Goal: Find specific page/section: Find specific page/section

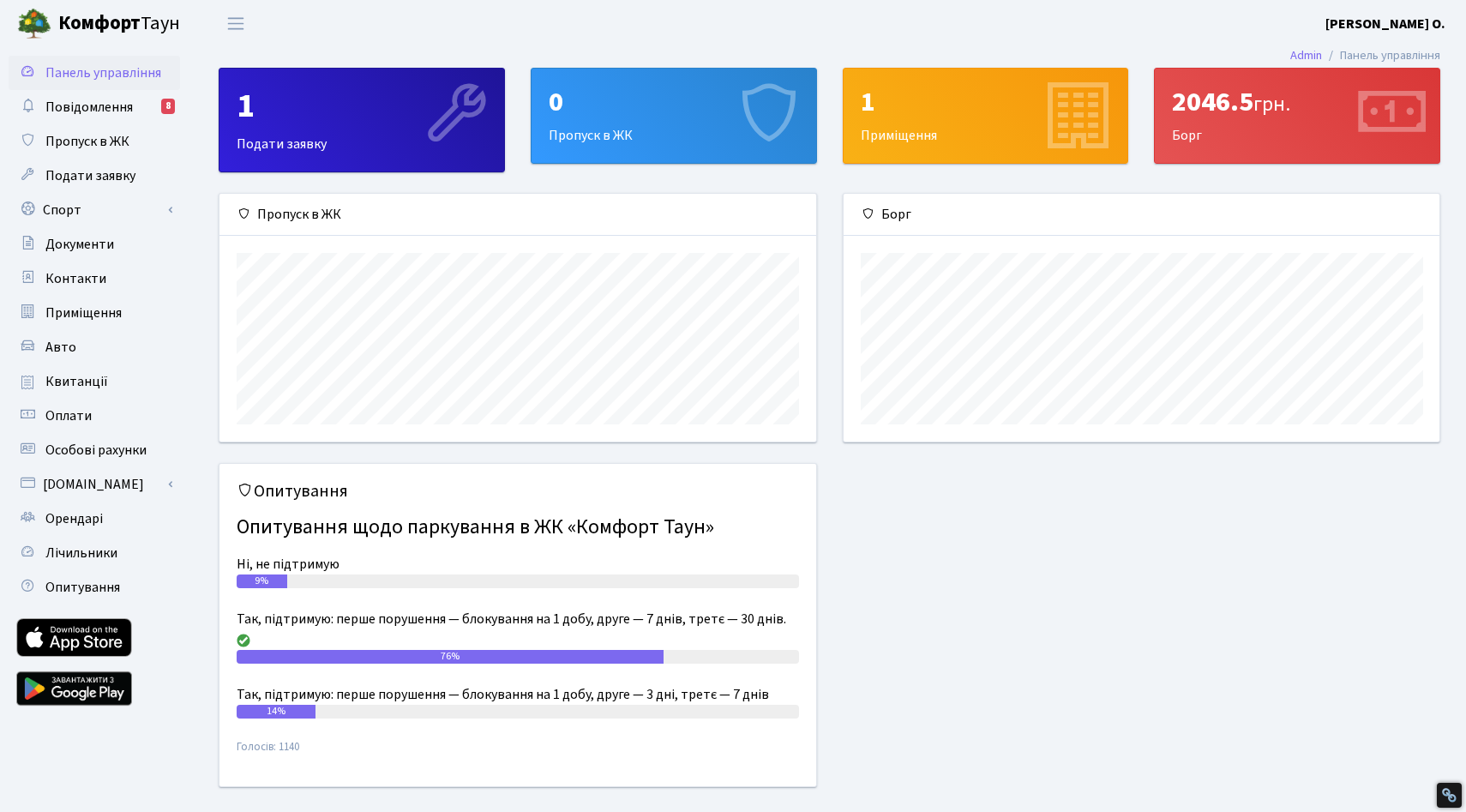
scroll to position [247, 596]
click at [124, 578] on link "Опитування" at bounding box center [94, 587] width 171 height 34
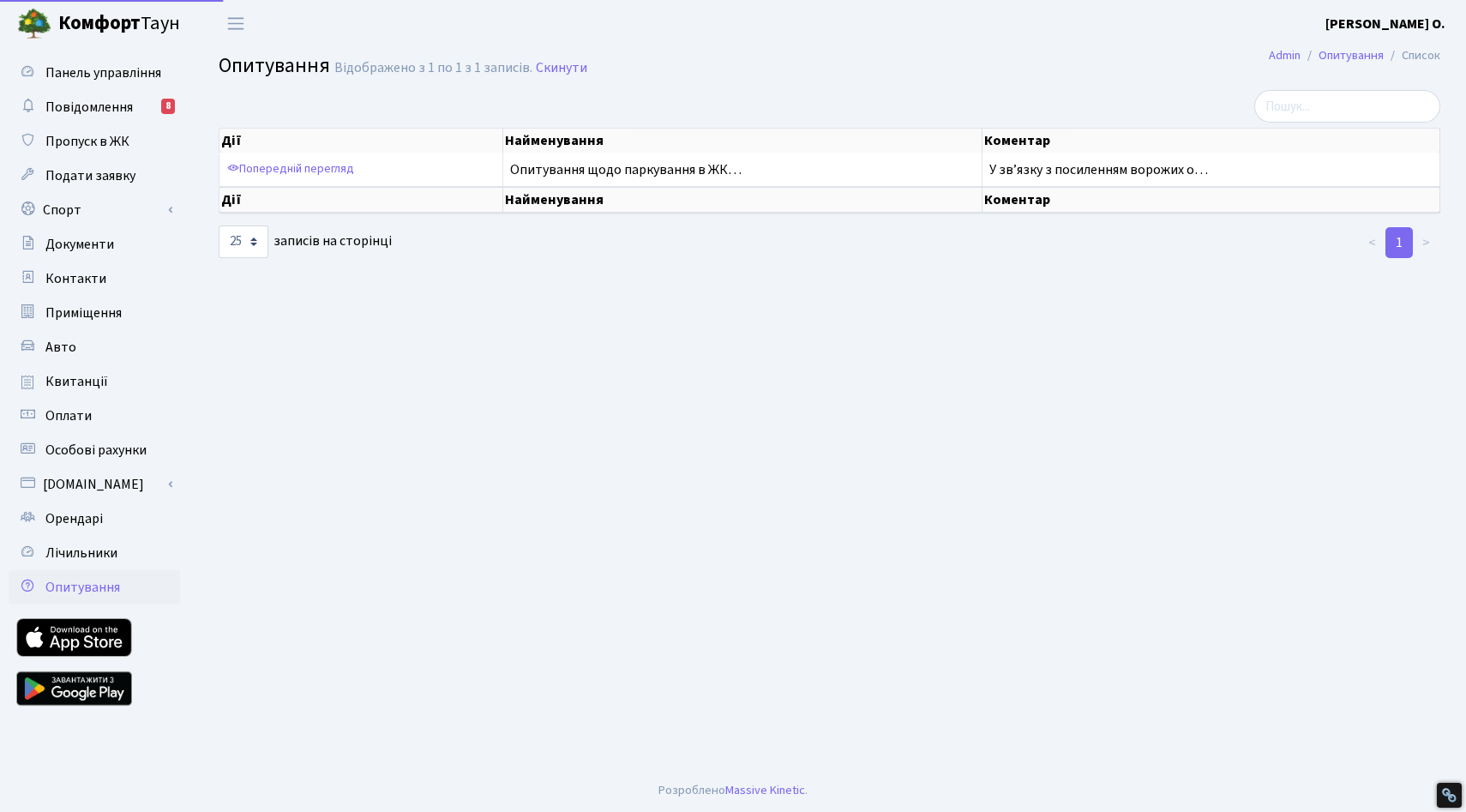
select select "25"
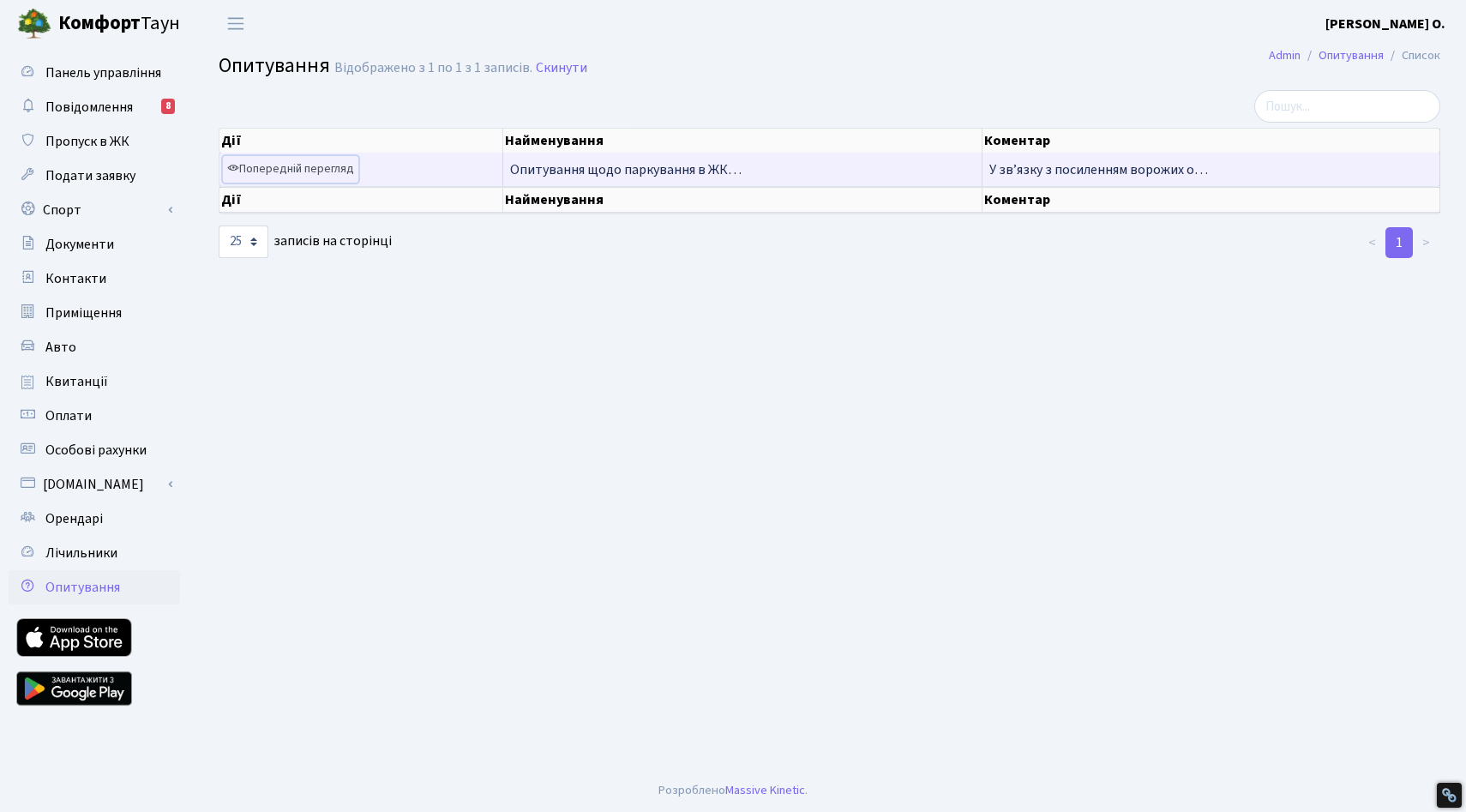
click at [314, 170] on link "Попередній перегляд" at bounding box center [291, 169] width 135 height 26
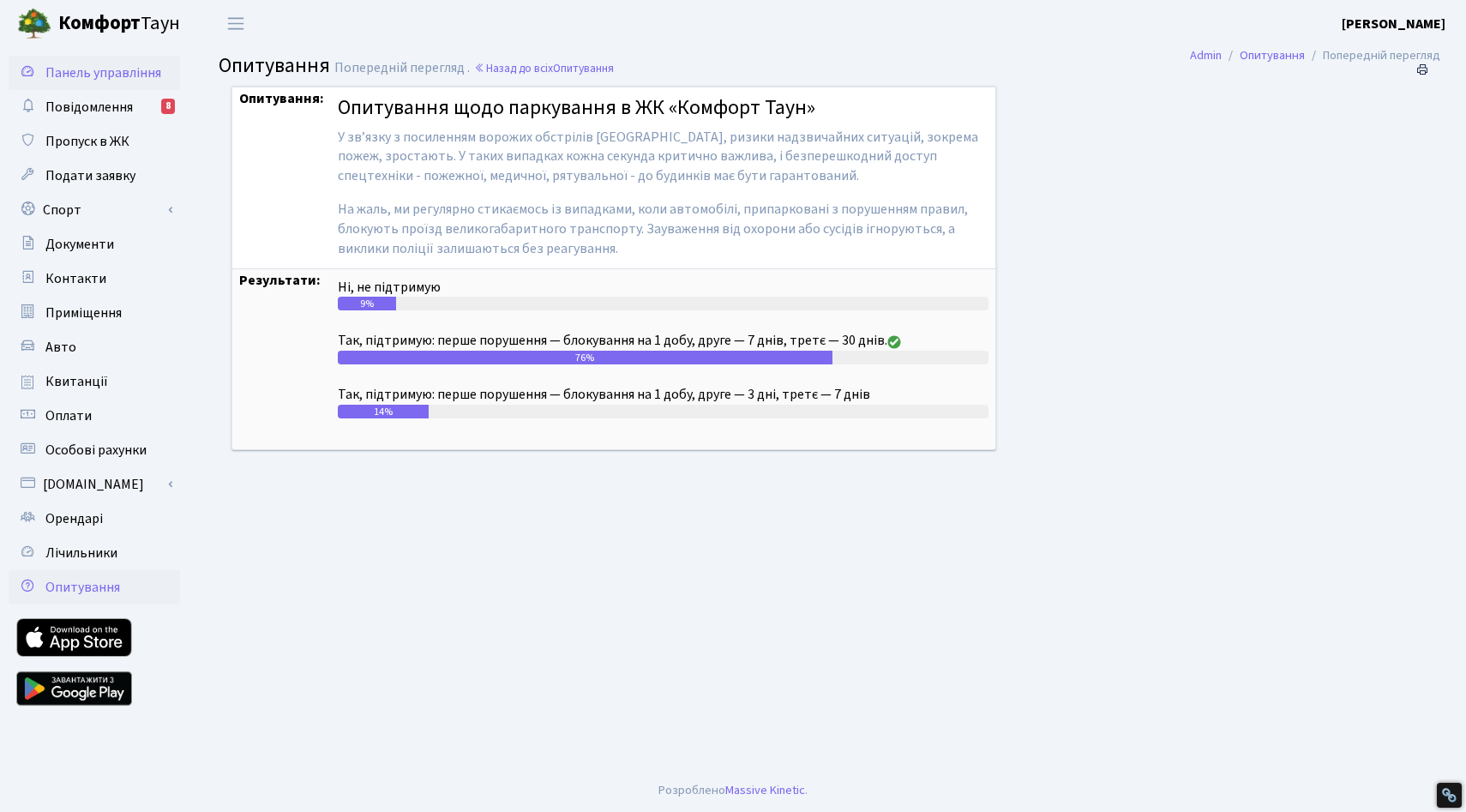
click at [111, 67] on span "Панель управління" at bounding box center [103, 72] width 116 height 19
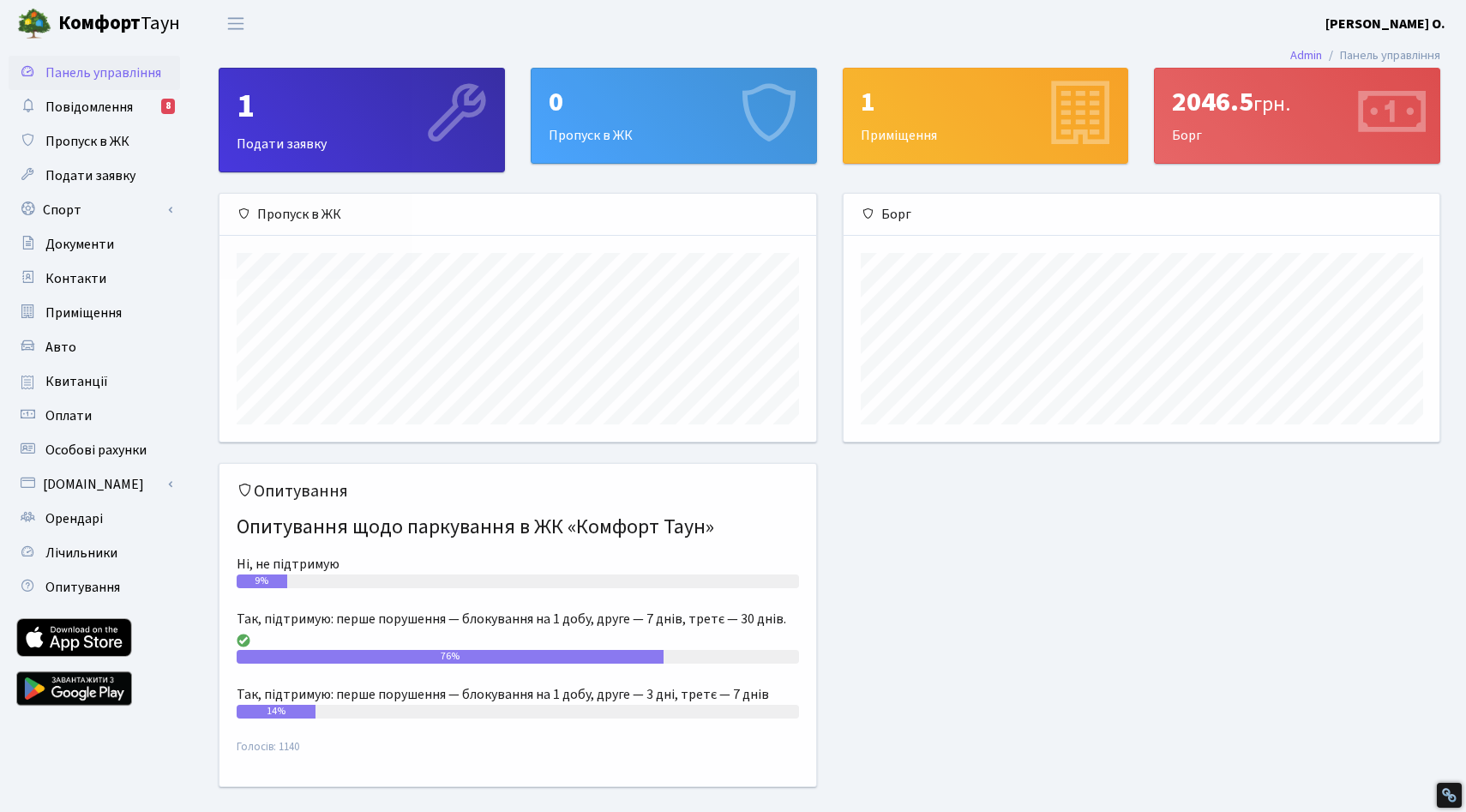
scroll to position [247, 596]
